Goal: Information Seeking & Learning: Learn about a topic

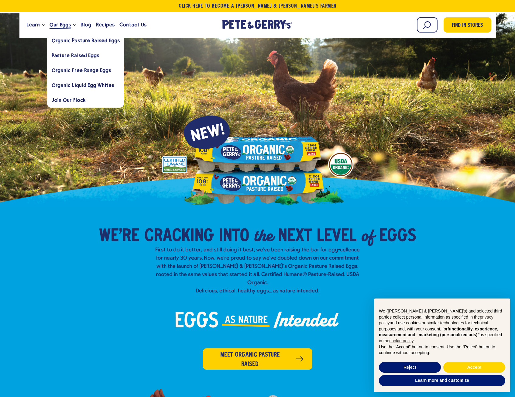
click at [57, 25] on span "Our Eggs" at bounding box center [60, 25] width 21 height 8
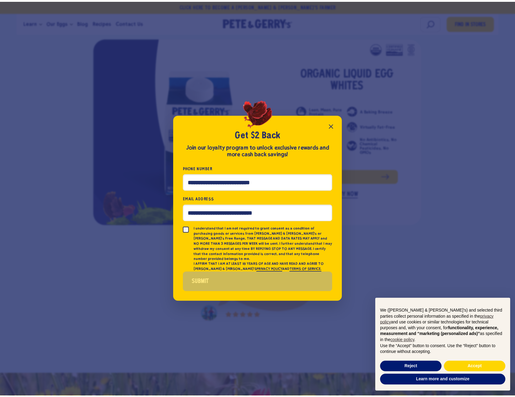
scroll to position [1227, 0]
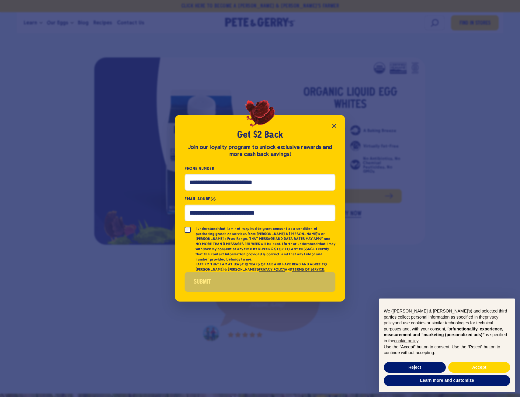
click at [336, 126] on icon "Close popup" at bounding box center [334, 125] width 7 height 7
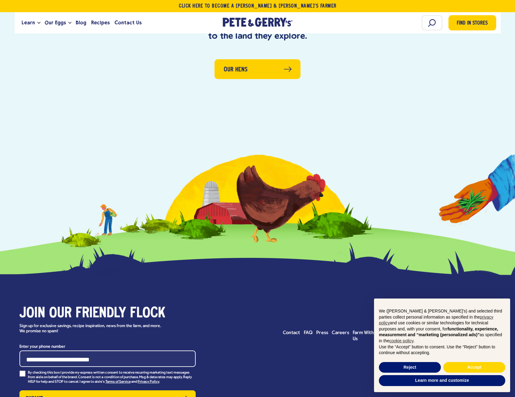
scroll to position [1805, 0]
